Goal: Find specific page/section: Find specific page/section

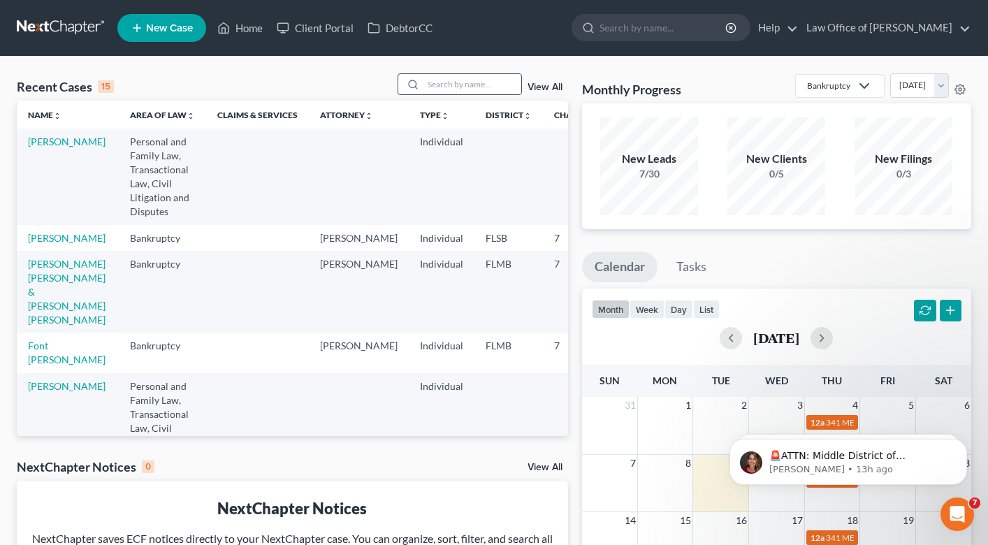
click at [460, 77] on input "search" at bounding box center [472, 84] width 98 height 20
type input "daisy"
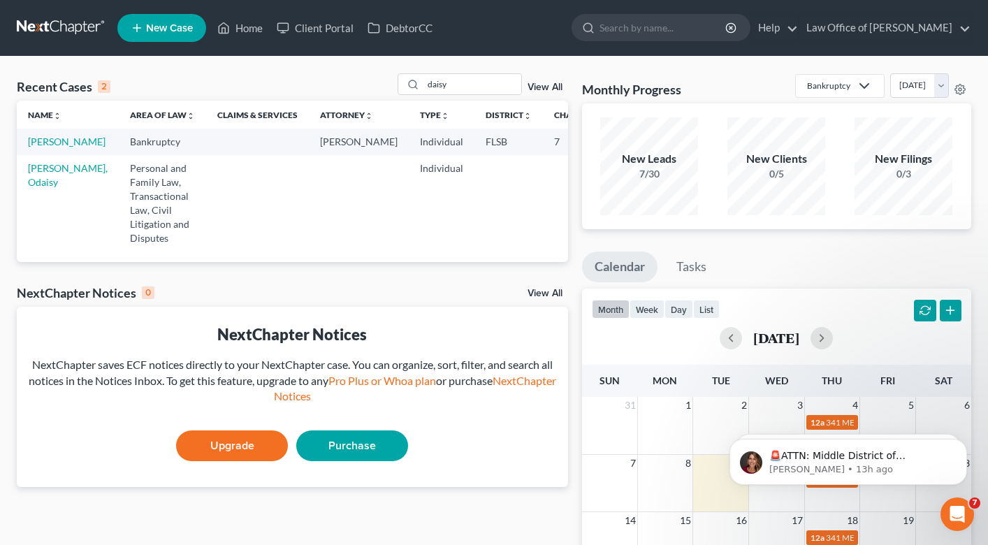
click at [45, 148] on td "[PERSON_NAME]" at bounding box center [68, 142] width 102 height 26
click at [42, 145] on link "[PERSON_NAME]" at bounding box center [67, 142] width 78 height 12
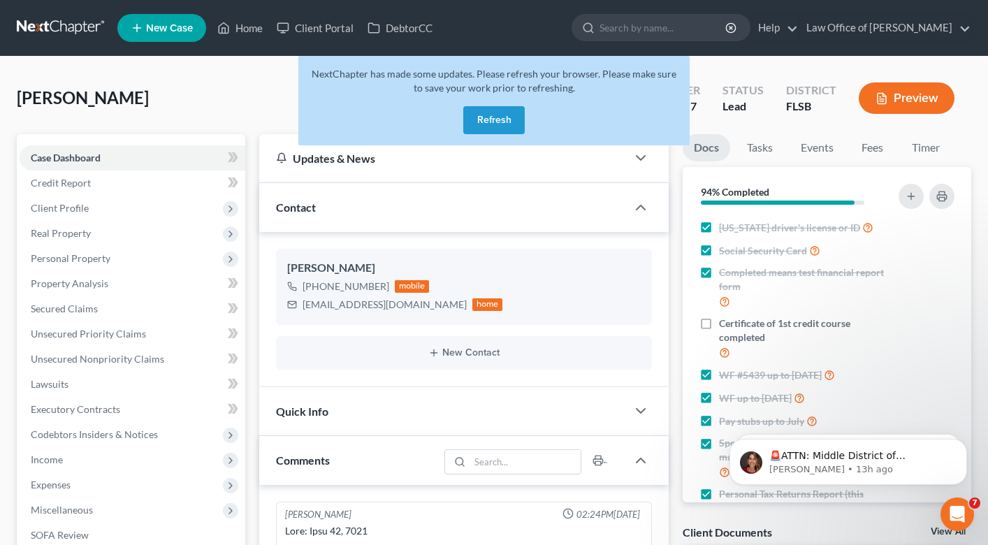
click at [488, 130] on button "Refresh" at bounding box center [493, 120] width 61 height 28
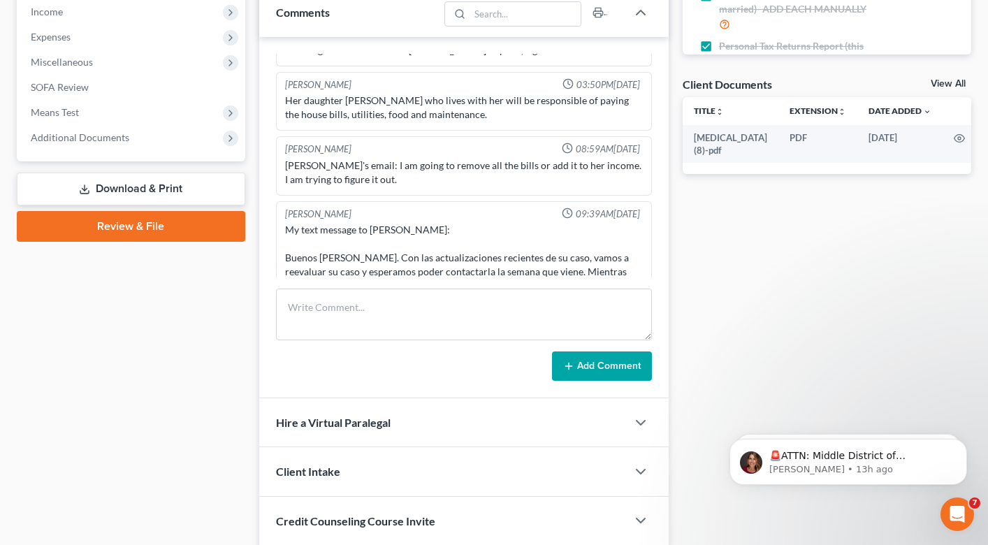
scroll to position [521, 0]
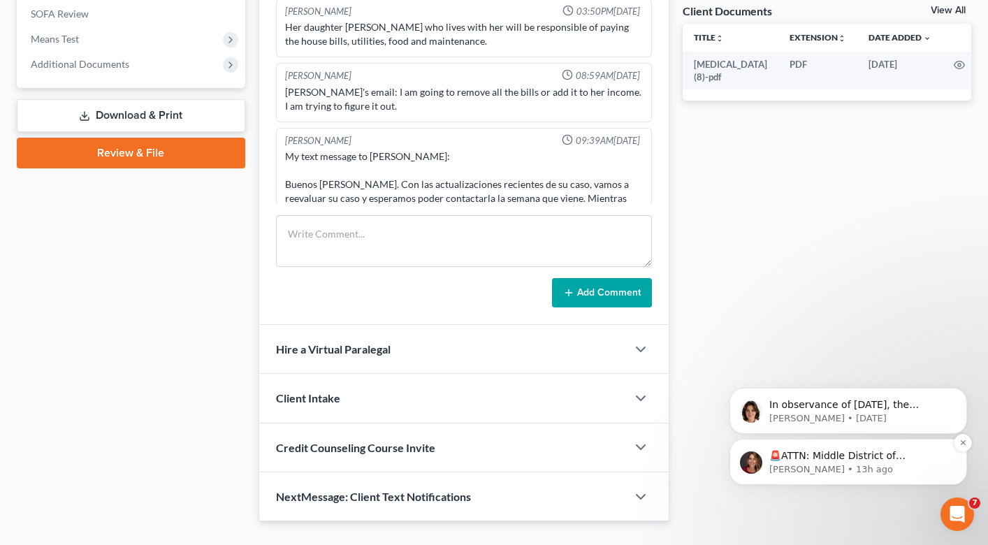
click at [824, 463] on p "[PERSON_NAME] • 13h ago" at bounding box center [859, 469] width 180 height 13
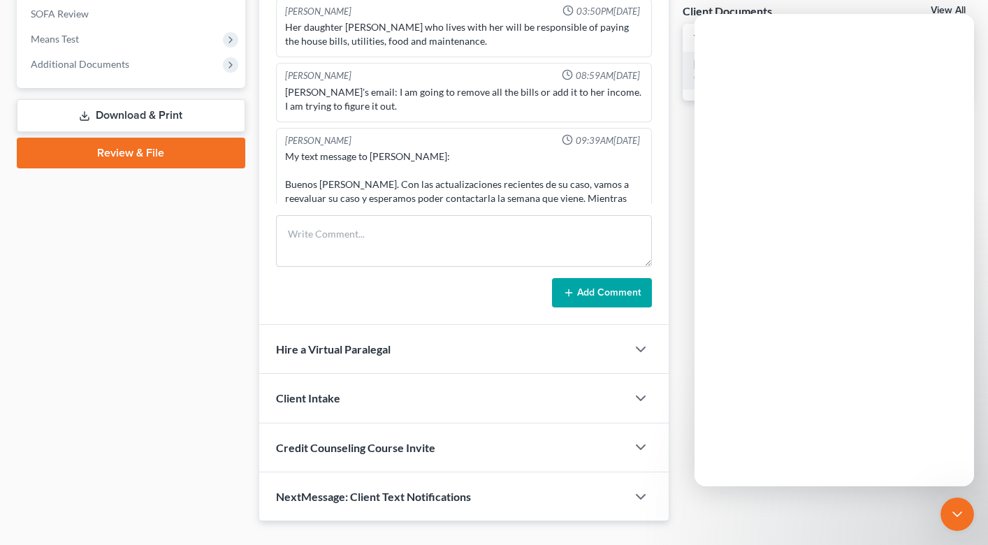
scroll to position [0, 0]
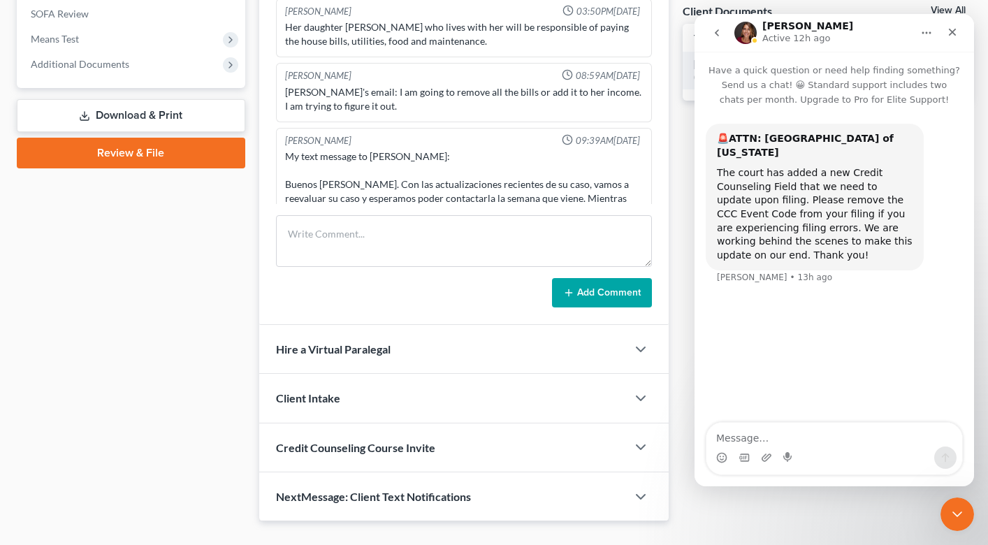
click at [172, 341] on div "Case Dashboard Payments Invoices Payments Payments Credit Report Client Profile" at bounding box center [131, 67] width 242 height 909
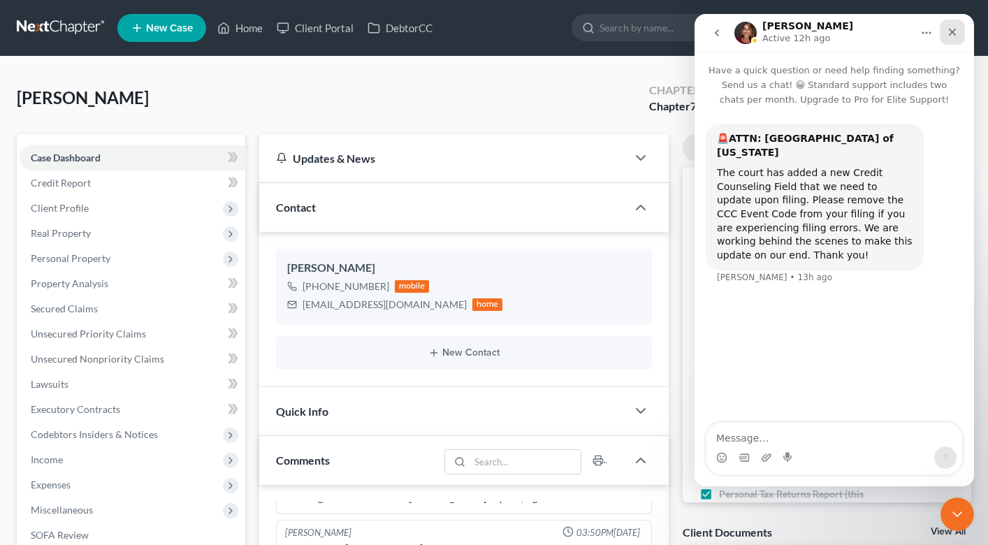
click at [956, 27] on icon "Close" at bounding box center [951, 32] width 11 height 11
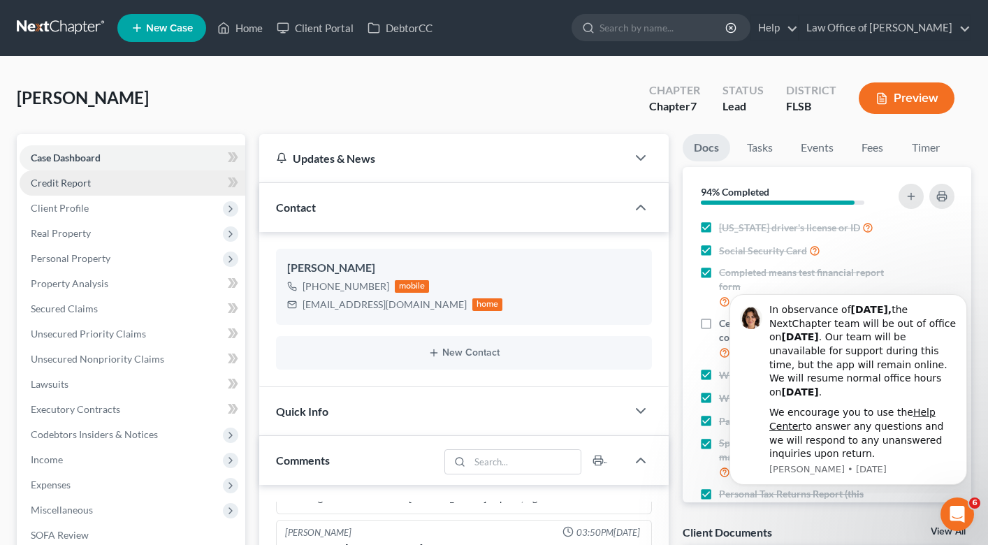
click at [131, 173] on link "Credit Report" at bounding box center [133, 182] width 226 height 25
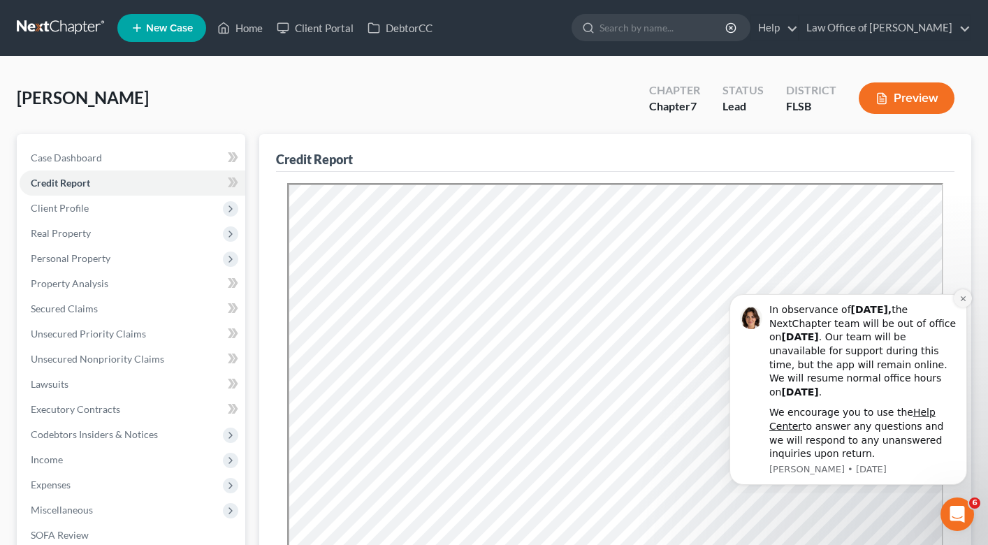
click at [963, 300] on icon "Dismiss notification" at bounding box center [963, 299] width 8 height 8
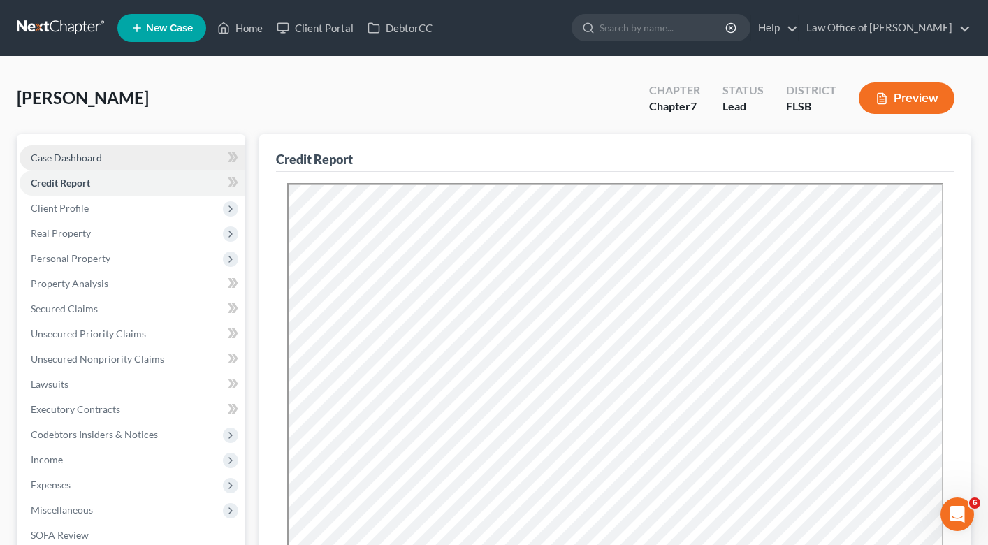
click at [96, 155] on span "Case Dashboard" at bounding box center [66, 158] width 71 height 12
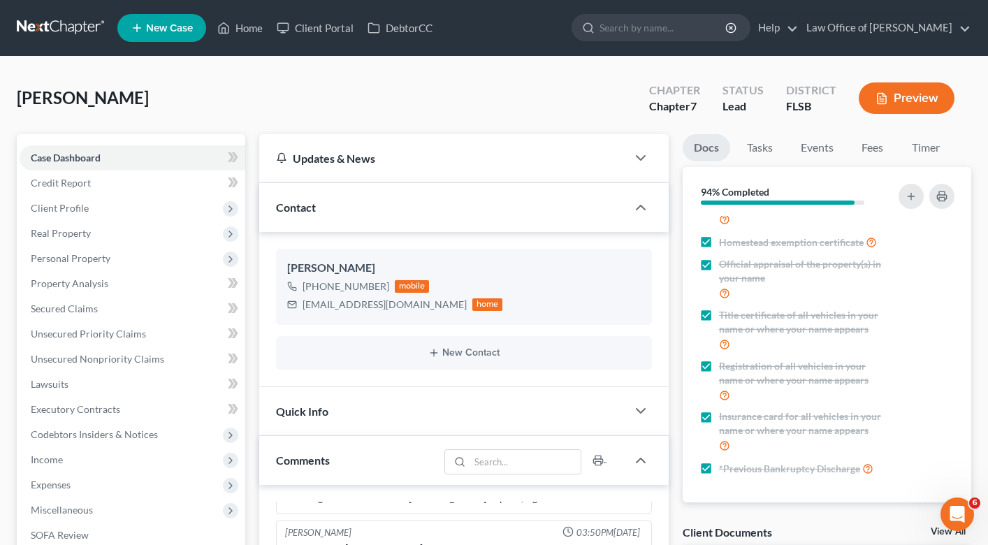
scroll to position [63, 0]
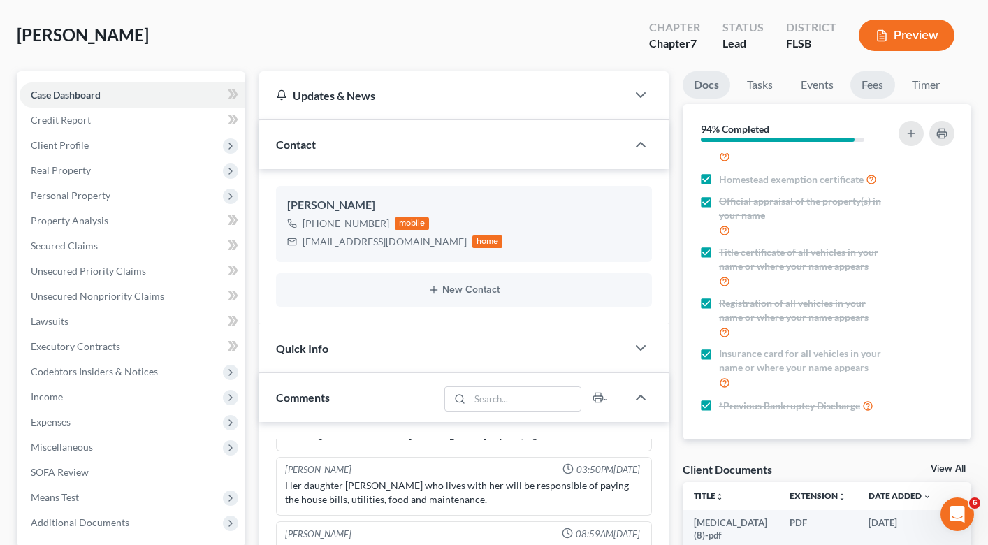
click at [875, 82] on link "Fees" at bounding box center [872, 84] width 45 height 27
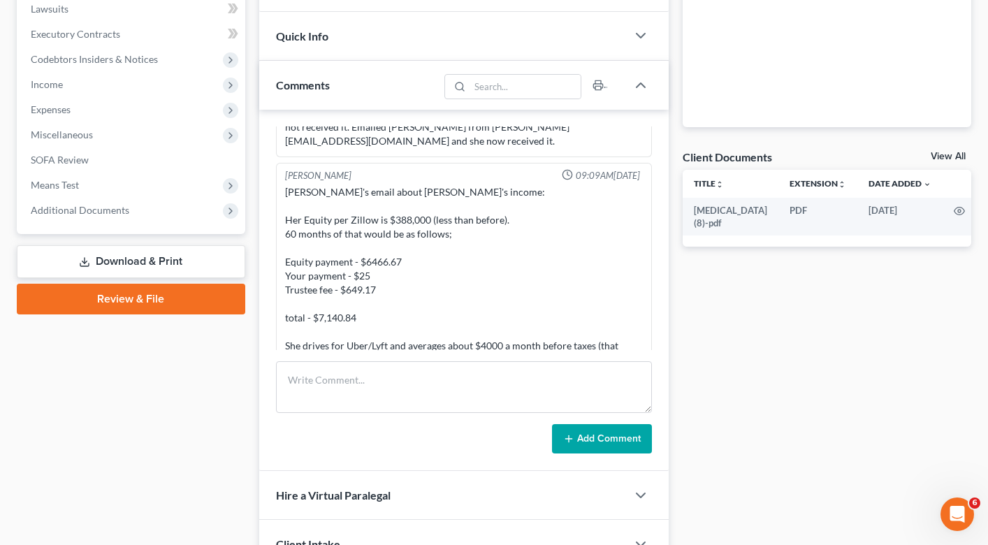
scroll to position [3142, 0]
